Goal: Task Accomplishment & Management: Use online tool/utility

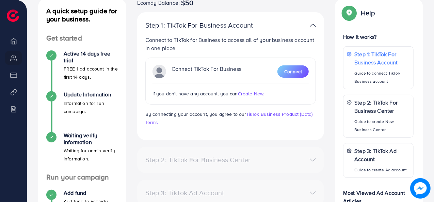
scroll to position [84, 0]
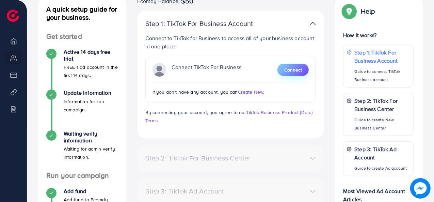
click at [292, 69] on span "Connect" at bounding box center [293, 69] width 18 height 7
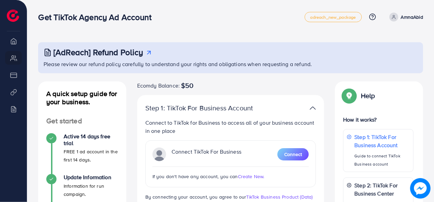
click at [394, 15] on icon at bounding box center [393, 17] width 5 height 5
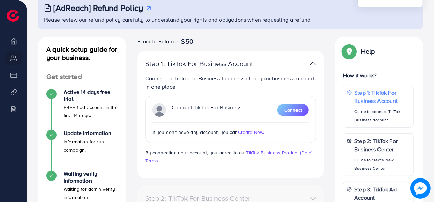
scroll to position [48, 0]
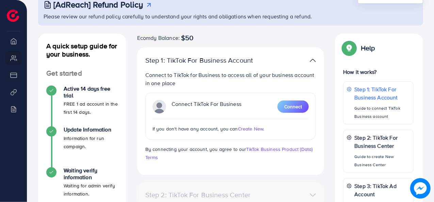
drag, startPoint x: 159, startPoint y: 79, endPoint x: 328, endPoint y: 29, distance: 176.3
click at [328, 29] on div "[AdReach] Refund Policy Please review our refund policy carefully to understand…" at bounding box center [230, 159] width 385 height 328
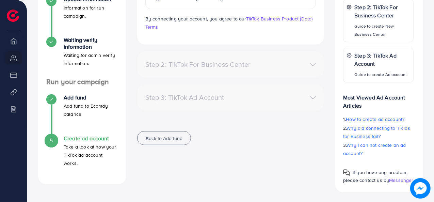
scroll to position [178, 0]
click at [54, 137] on div "5" at bounding box center [51, 140] width 10 height 10
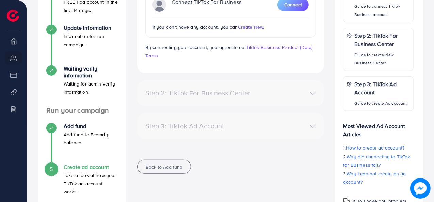
scroll to position [162, 0]
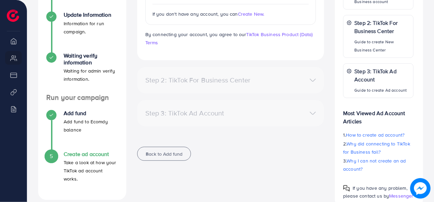
click at [259, 77] on div "Step 2: TikTok For Business Center" at bounding box center [200, 80] width 121 height 8
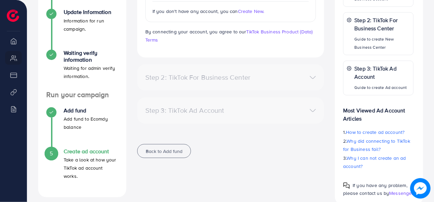
click at [59, 156] on div "5 Create ad account Take a look at how your TikTok ad account works." at bounding box center [82, 164] width 72 height 32
click at [51, 150] on span "5" at bounding box center [51, 153] width 3 height 8
drag, startPoint x: 51, startPoint y: 150, endPoint x: 92, endPoint y: 152, distance: 40.2
click at [92, 152] on div "5 Create ad account Take a look at how your TikTok ad account works." at bounding box center [82, 164] width 72 height 32
click at [92, 152] on h4 "Create ad account" at bounding box center [91, 151] width 54 height 6
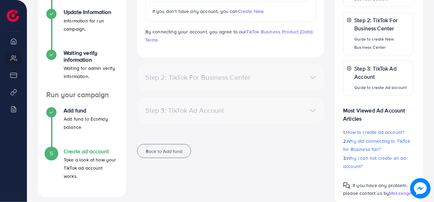
click at [92, 152] on h4 "Create ad account" at bounding box center [91, 151] width 54 height 6
click at [377, 131] on span "How to create ad account?" at bounding box center [375, 132] width 59 height 7
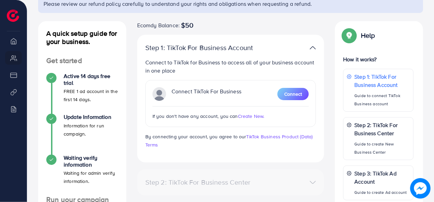
scroll to position [59, 0]
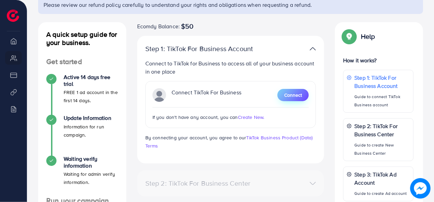
click at [295, 94] on span "Connect" at bounding box center [293, 95] width 18 height 7
